Goal: Transaction & Acquisition: Purchase product/service

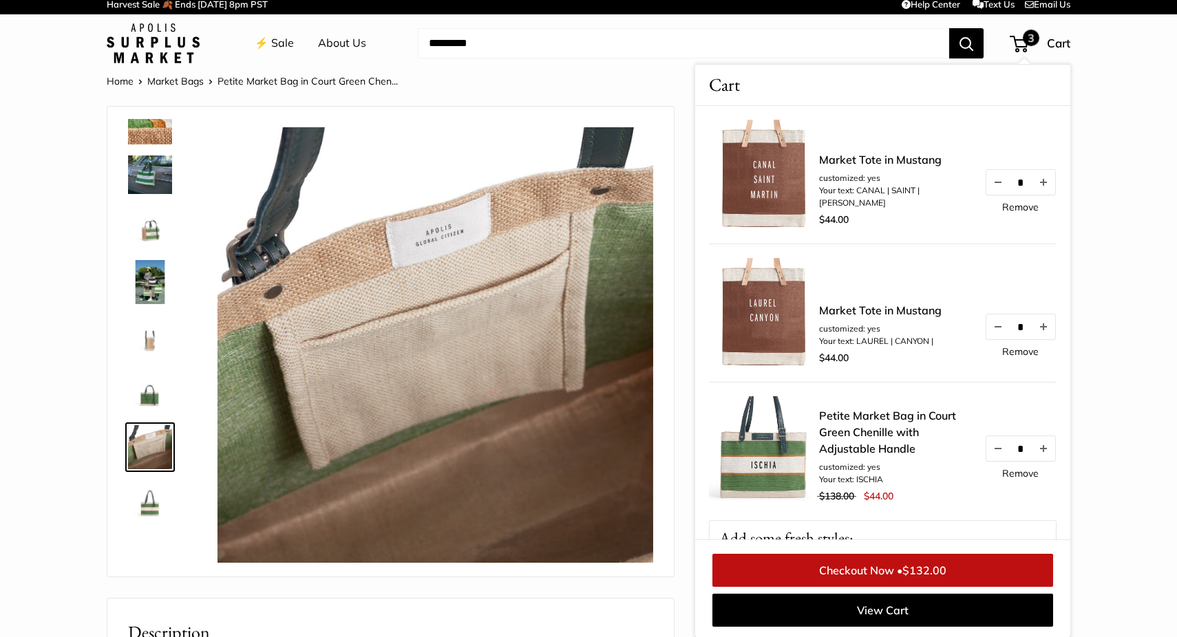
click at [151, 281] on img at bounding box center [150, 282] width 44 height 44
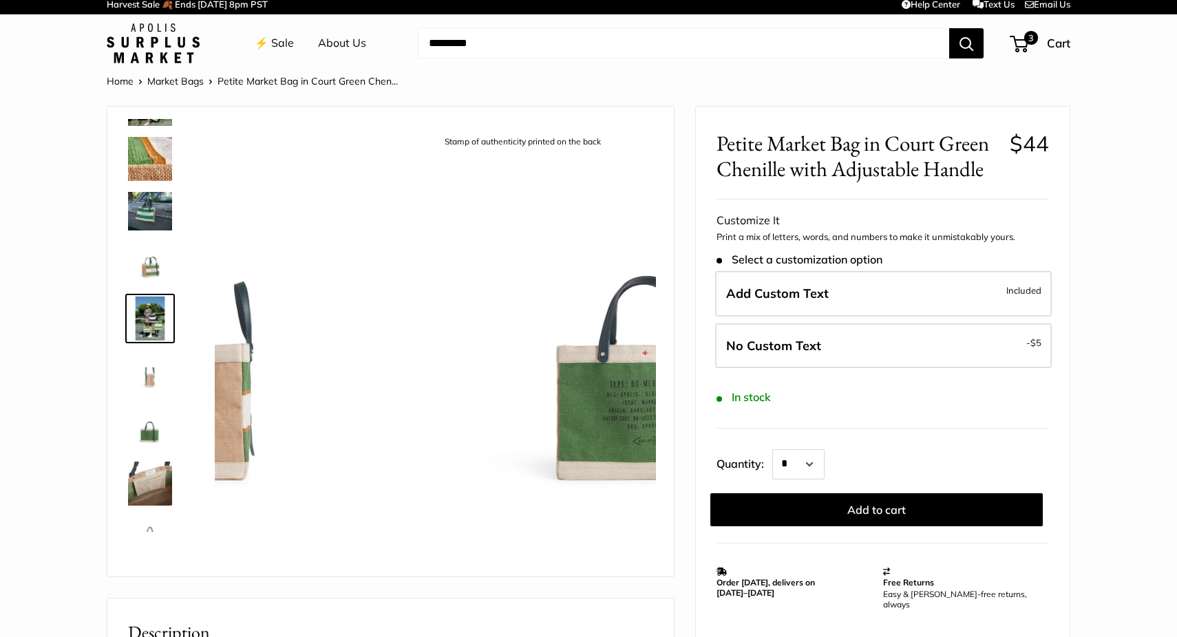
scroll to position [92, 0]
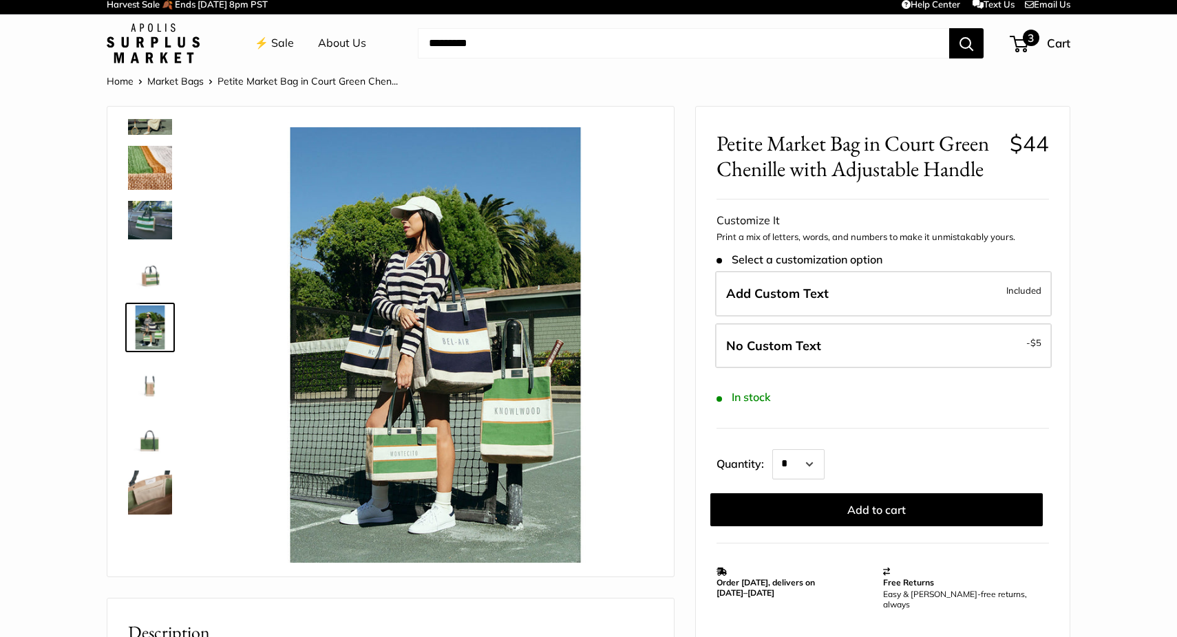
click at [1024, 39] on span "3" at bounding box center [1031, 38] width 17 height 17
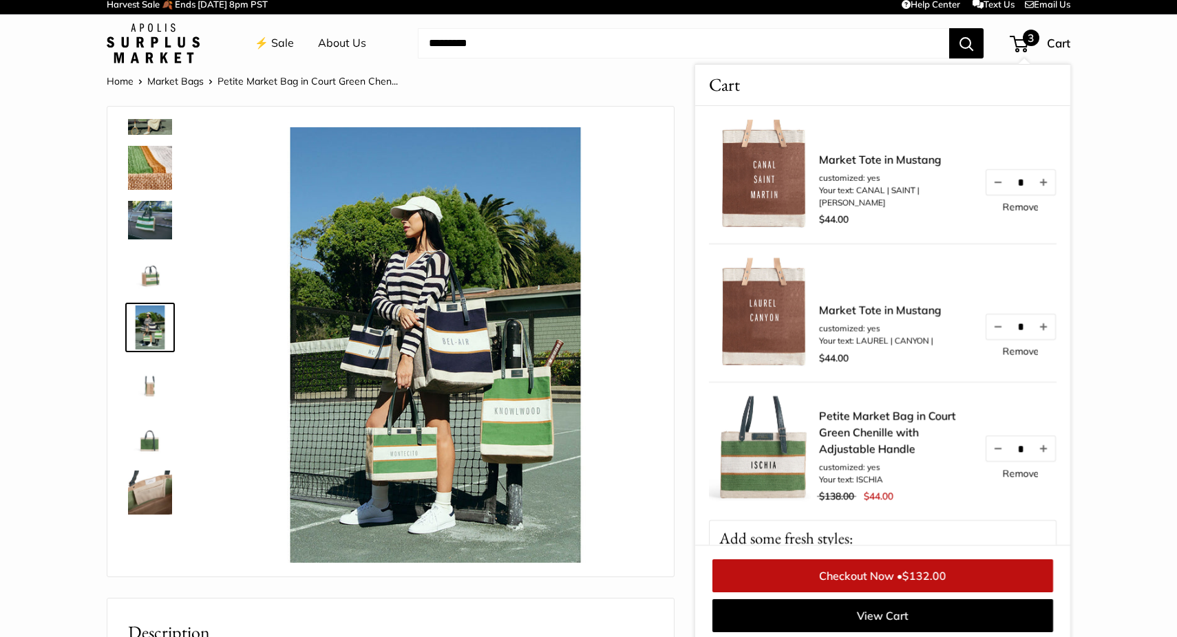
scroll to position [11, 0]
